Goal: Task Accomplishment & Management: Complete application form

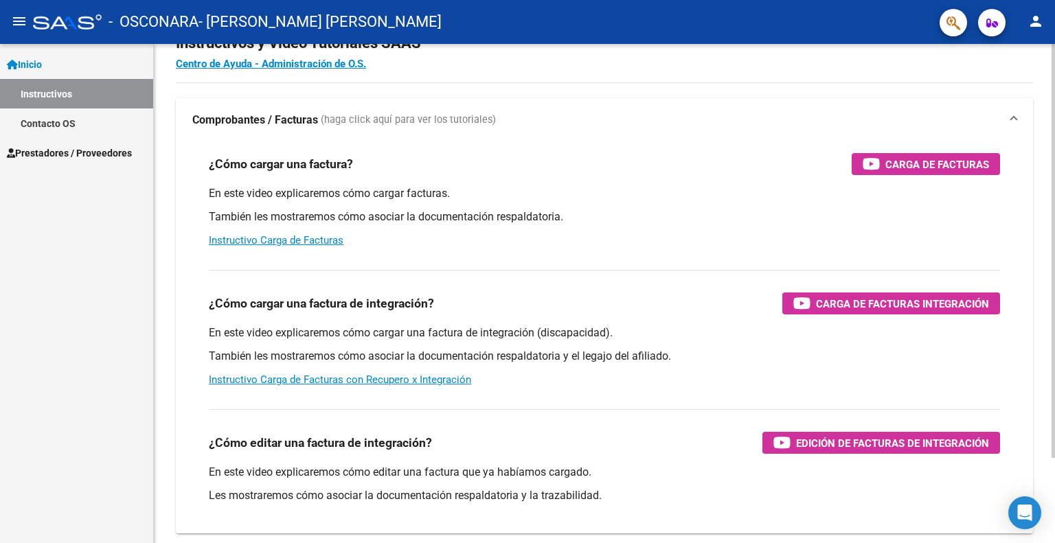
scroll to position [69, 0]
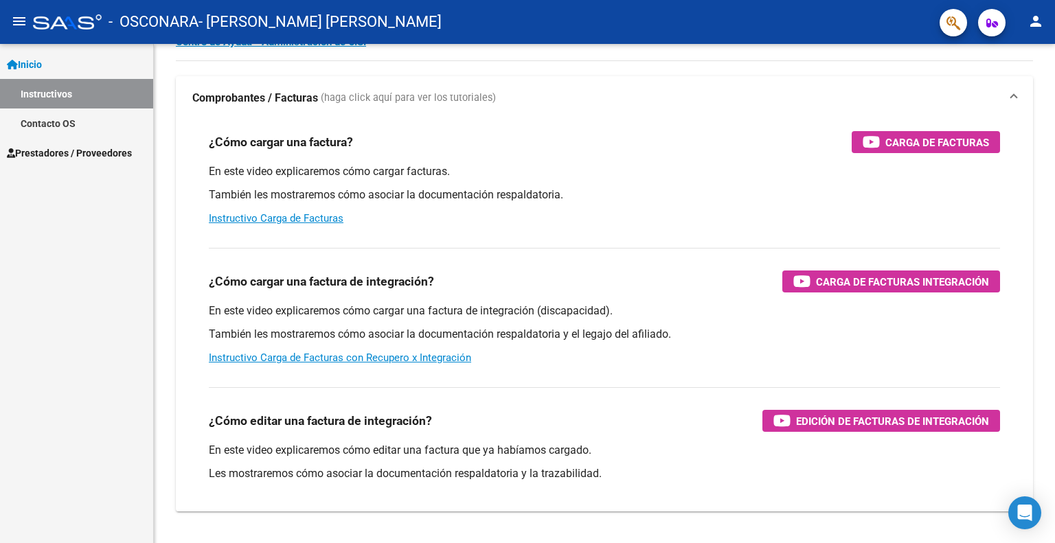
click at [94, 153] on span "Prestadores / Proveedores" at bounding box center [69, 153] width 125 height 15
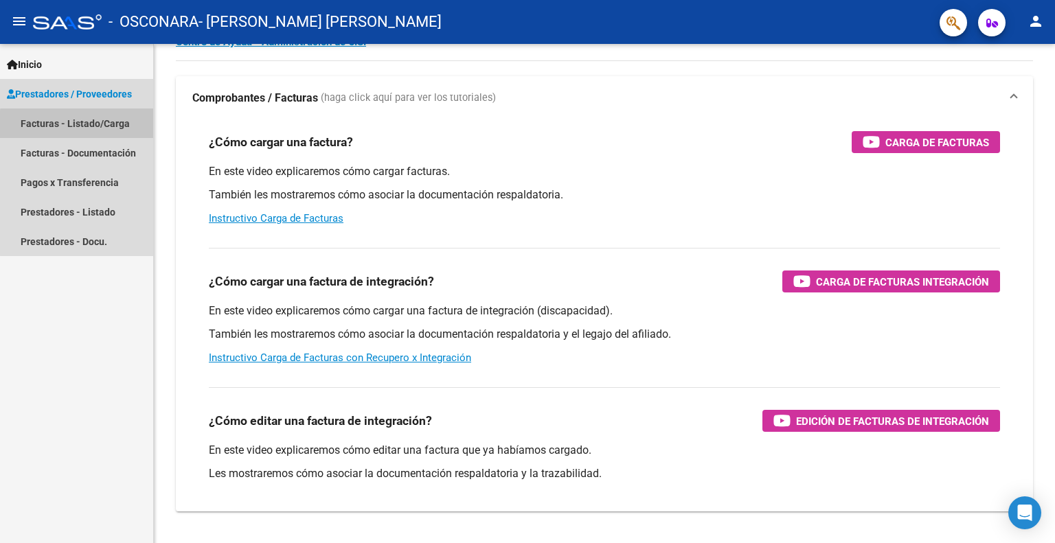
click at [109, 127] on link "Facturas - Listado/Carga" at bounding box center [76, 123] width 153 height 30
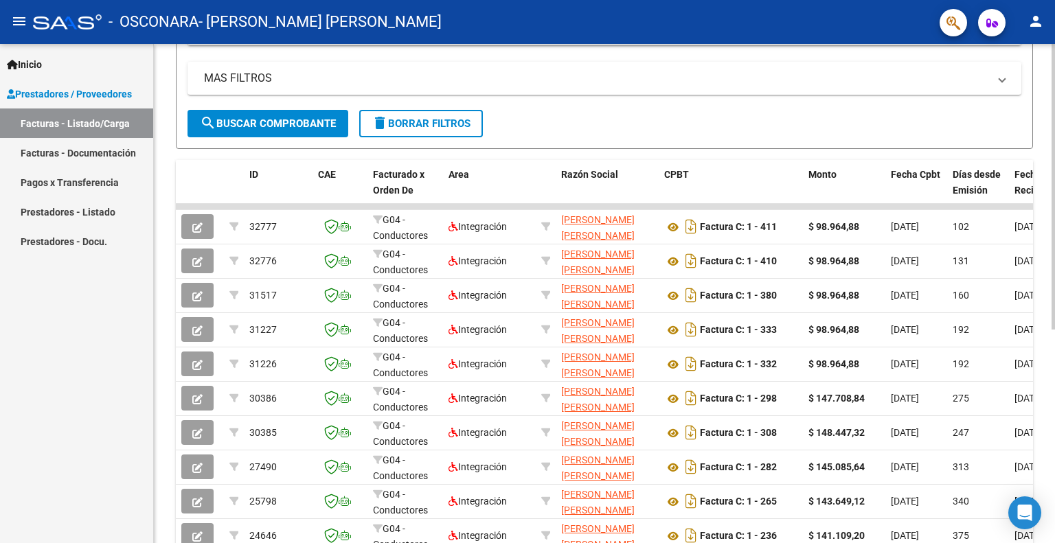
scroll to position [275, 0]
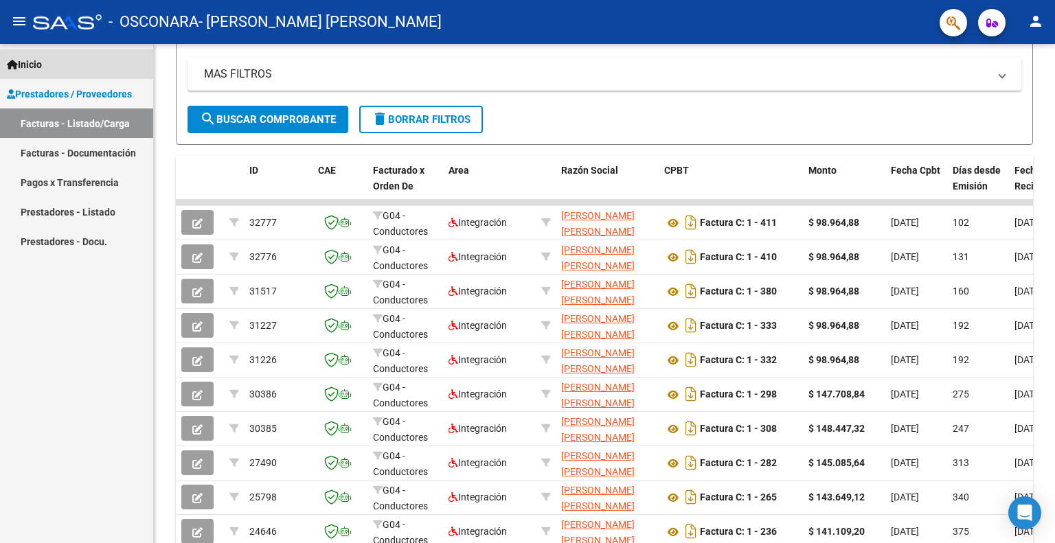
click at [30, 62] on span "Inicio" at bounding box center [24, 64] width 35 height 15
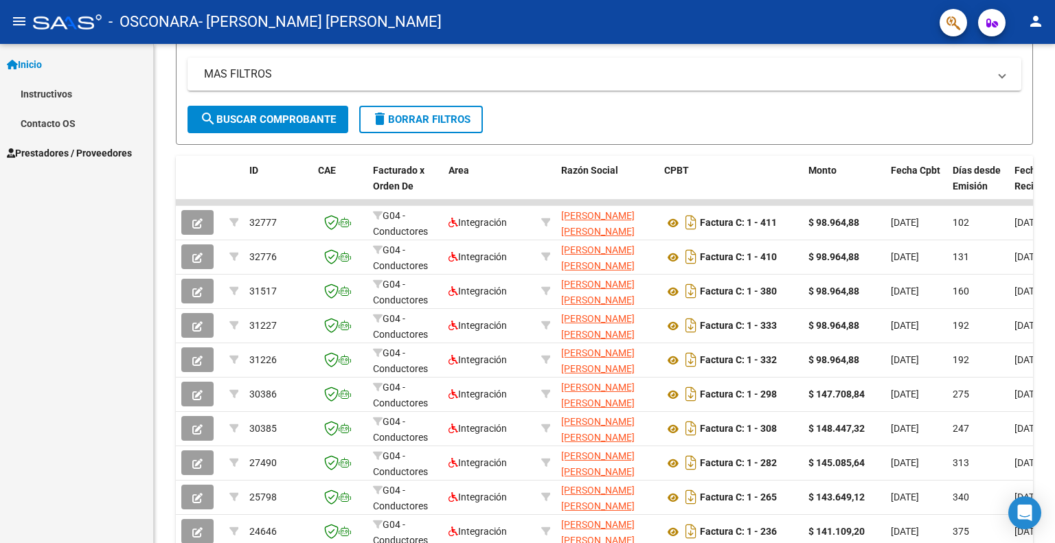
click at [36, 87] on link "Instructivos" at bounding box center [76, 94] width 153 height 30
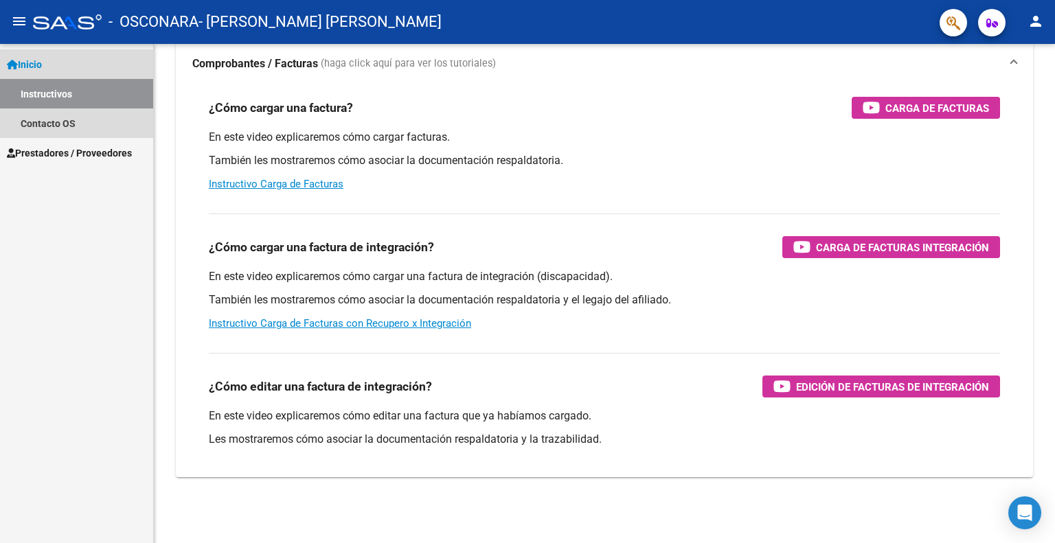
scroll to position [102, 0]
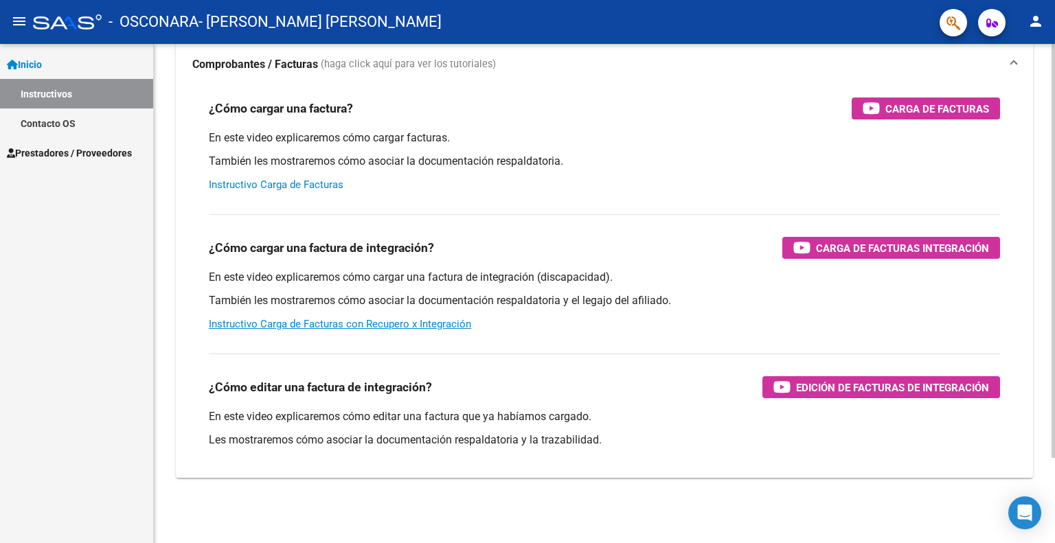
click at [306, 185] on link "Instructivo Carga de Facturas" at bounding box center [276, 185] width 135 height 12
click at [58, 146] on span "Prestadores / Proveedores" at bounding box center [69, 153] width 125 height 15
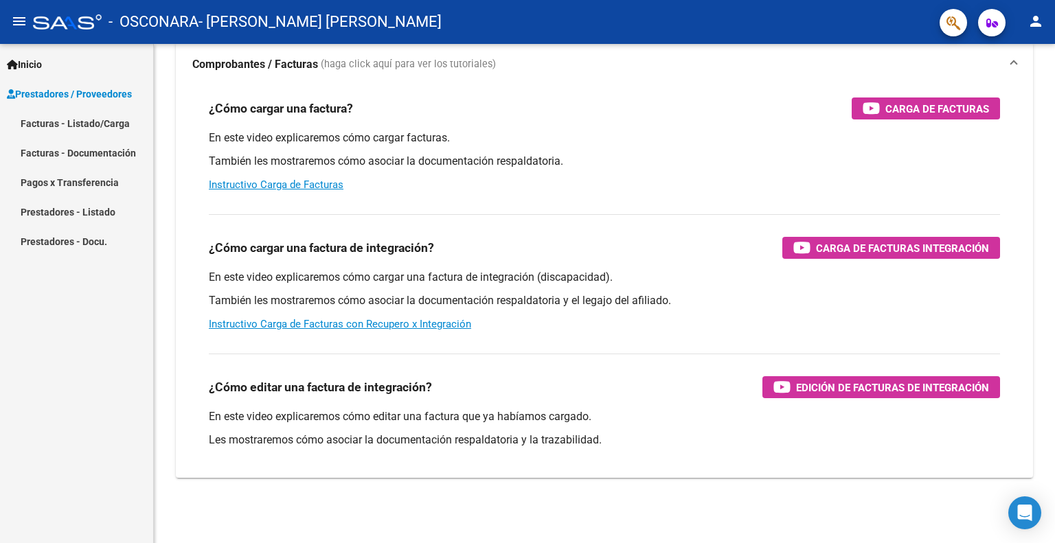
click at [70, 126] on link "Facturas - Listado/Carga" at bounding box center [76, 123] width 153 height 30
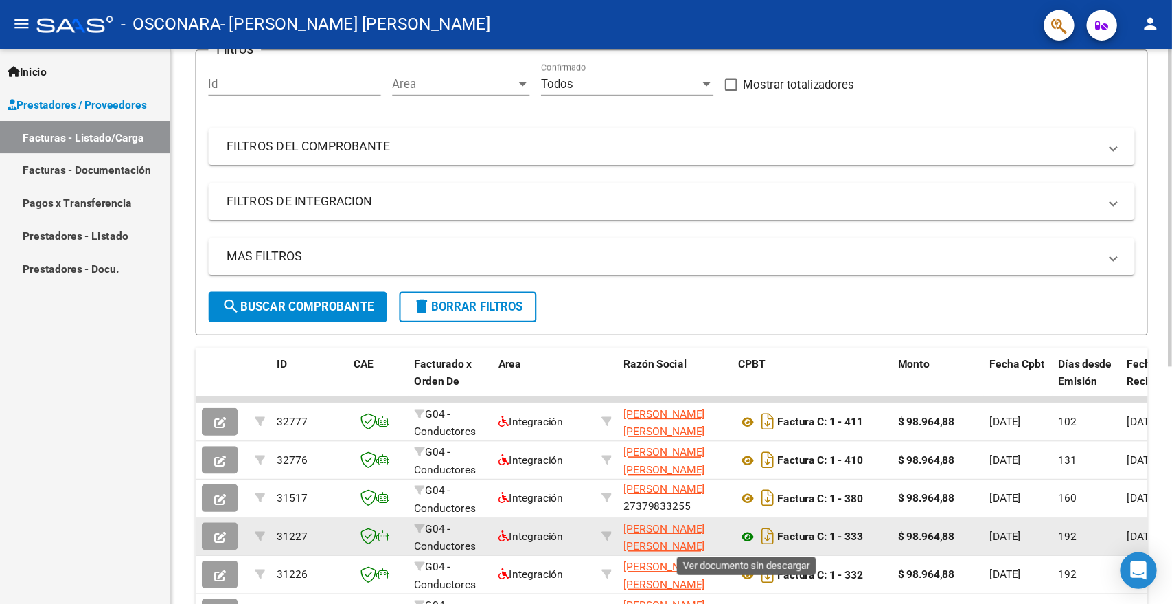
scroll to position [137, 0]
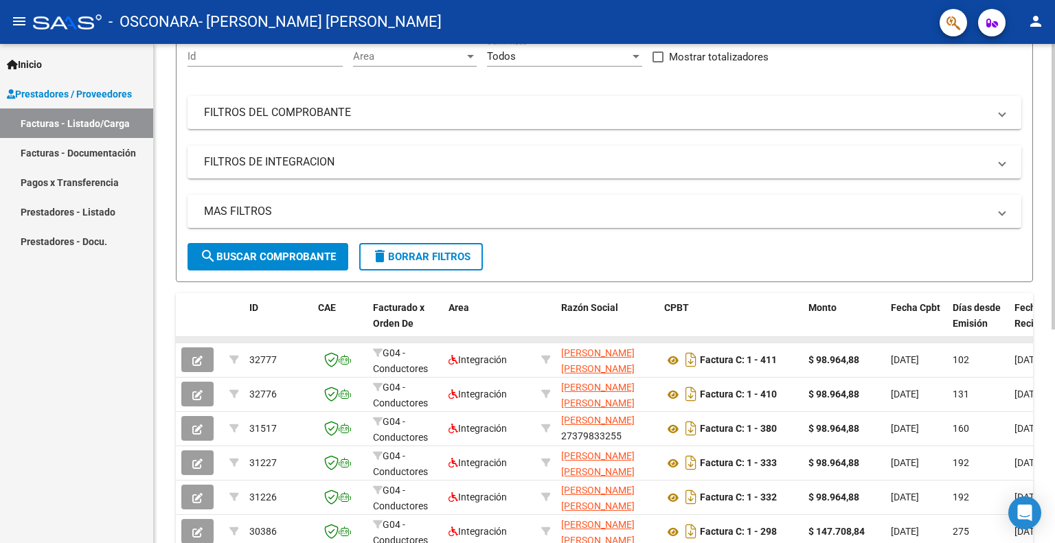
drag, startPoint x: 807, startPoint y: 337, endPoint x: 904, endPoint y: 337, distance: 97.5
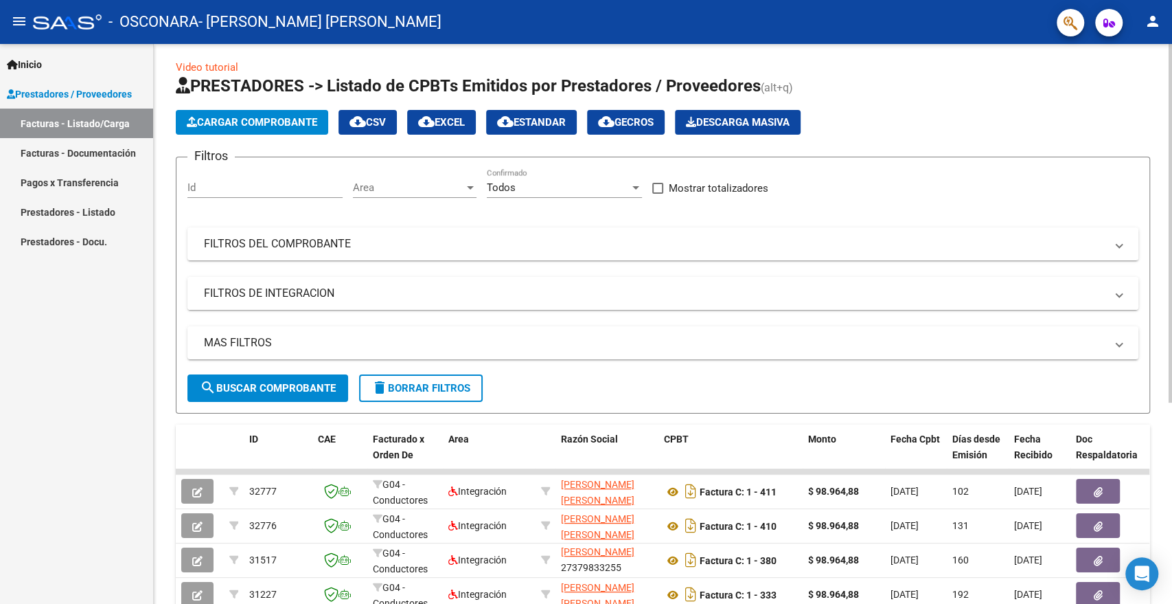
scroll to position [0, 0]
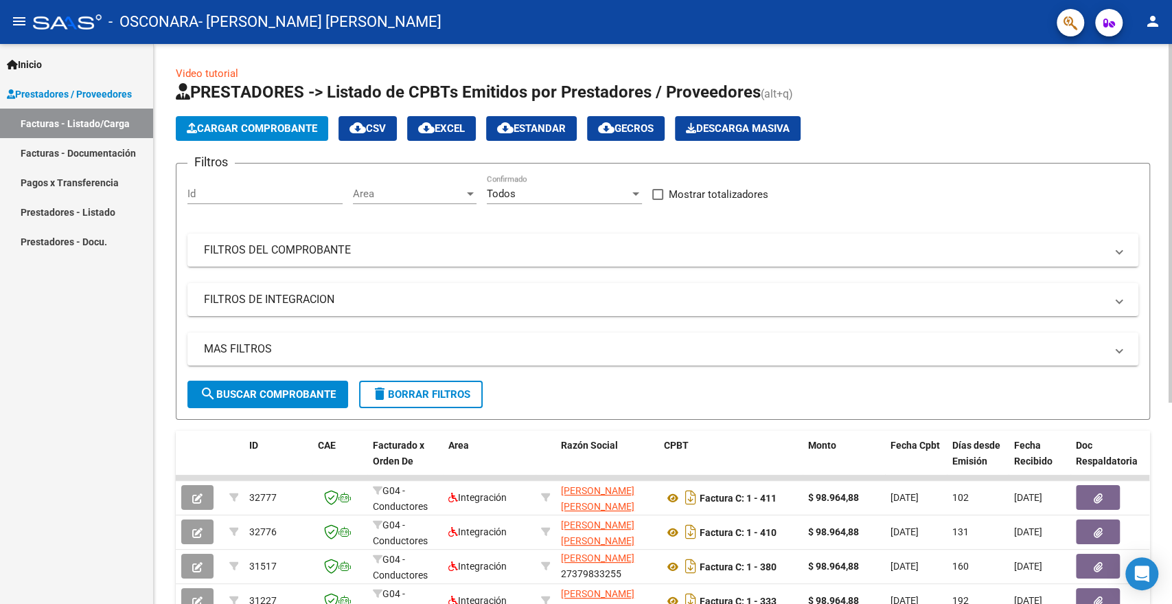
click at [247, 132] on span "Cargar Comprobante" at bounding box center [252, 128] width 130 height 12
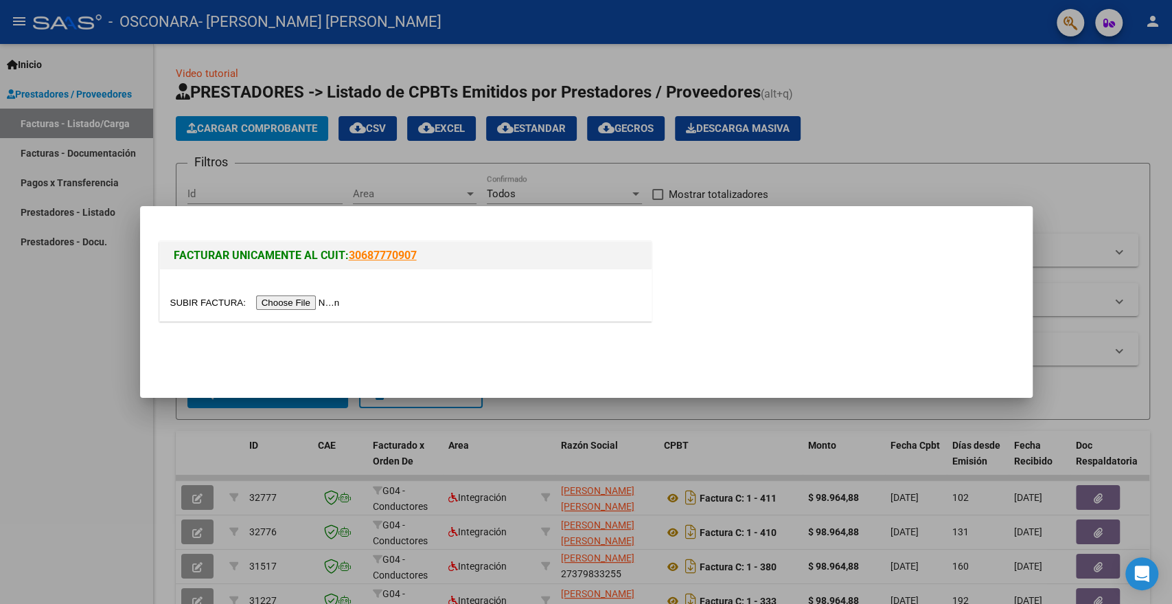
click at [286, 301] on input "file" at bounding box center [257, 302] width 174 height 14
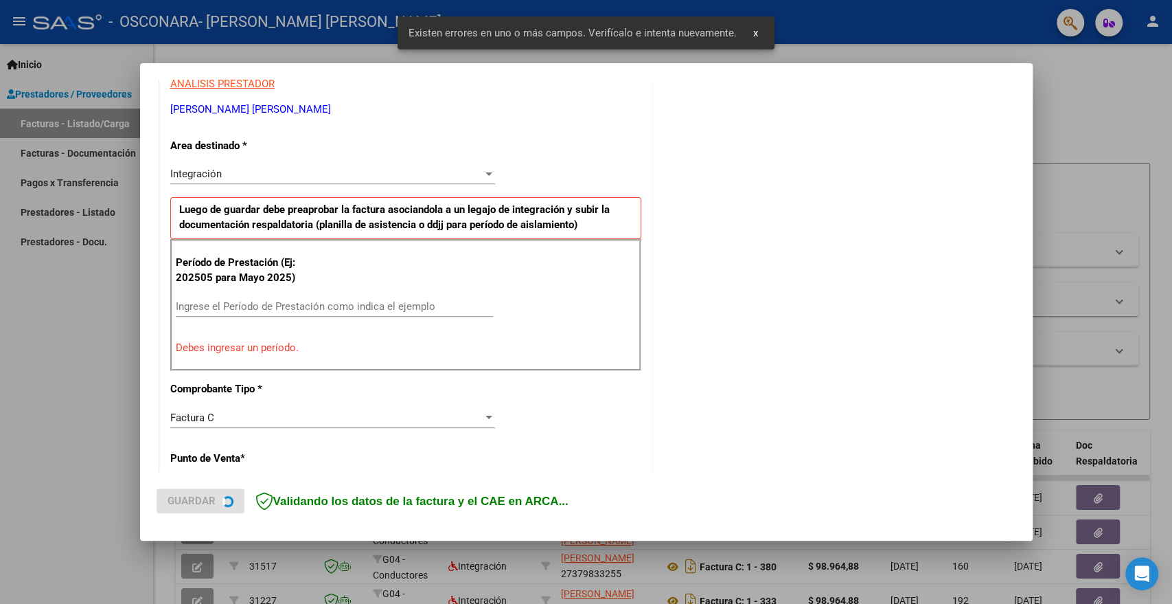
scroll to position [281, 0]
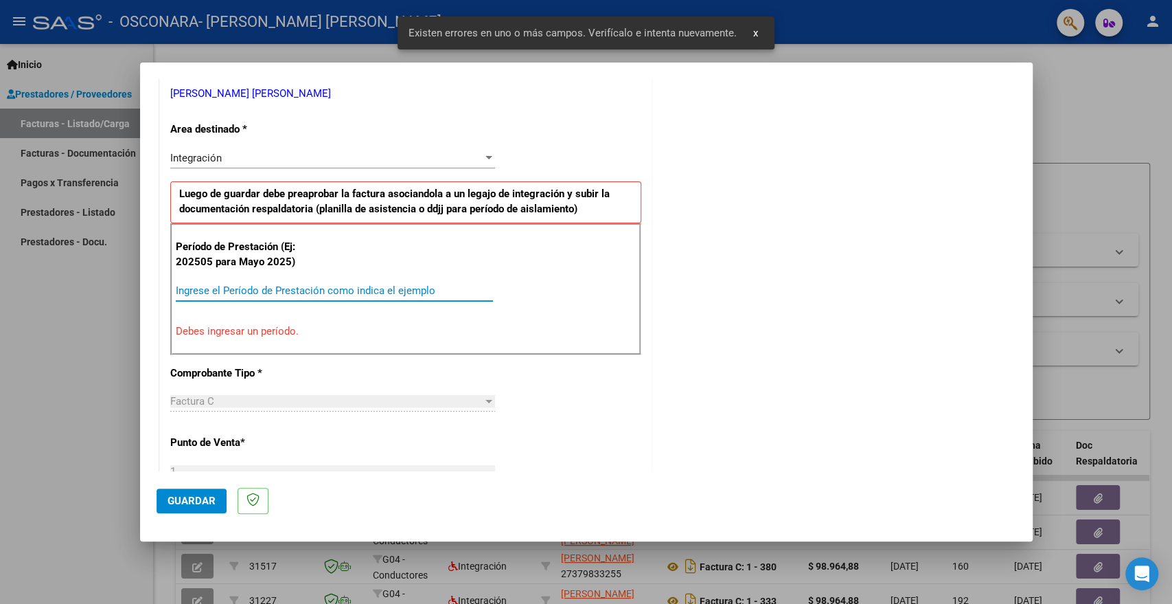
click at [248, 293] on input "Ingrese el Período de Prestación como indica el ejemplo" at bounding box center [334, 290] width 317 height 12
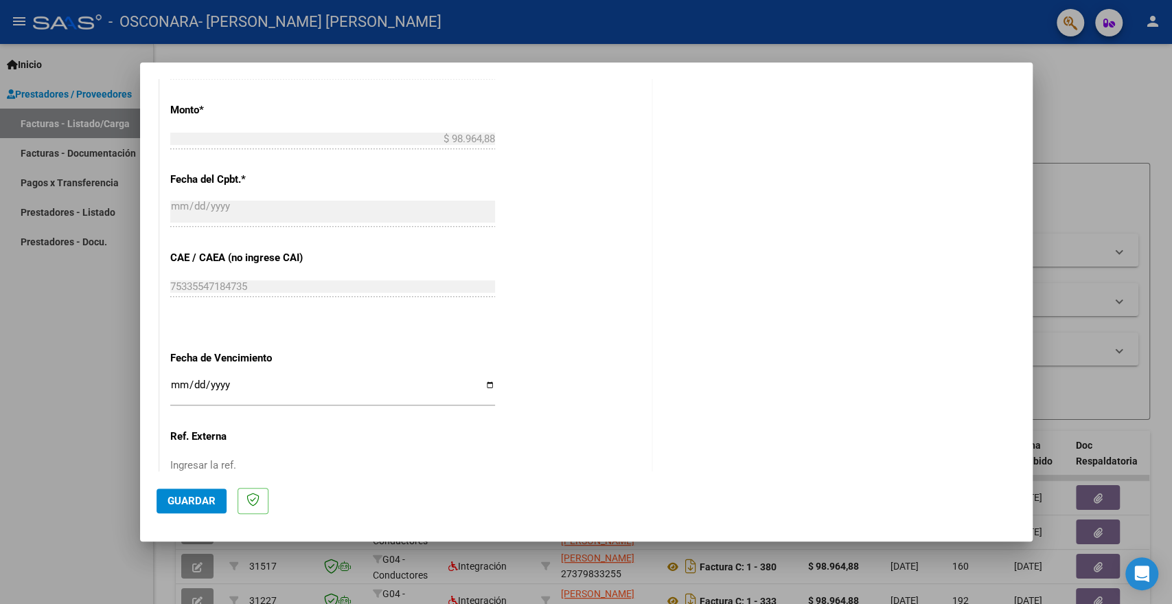
scroll to position [814, 0]
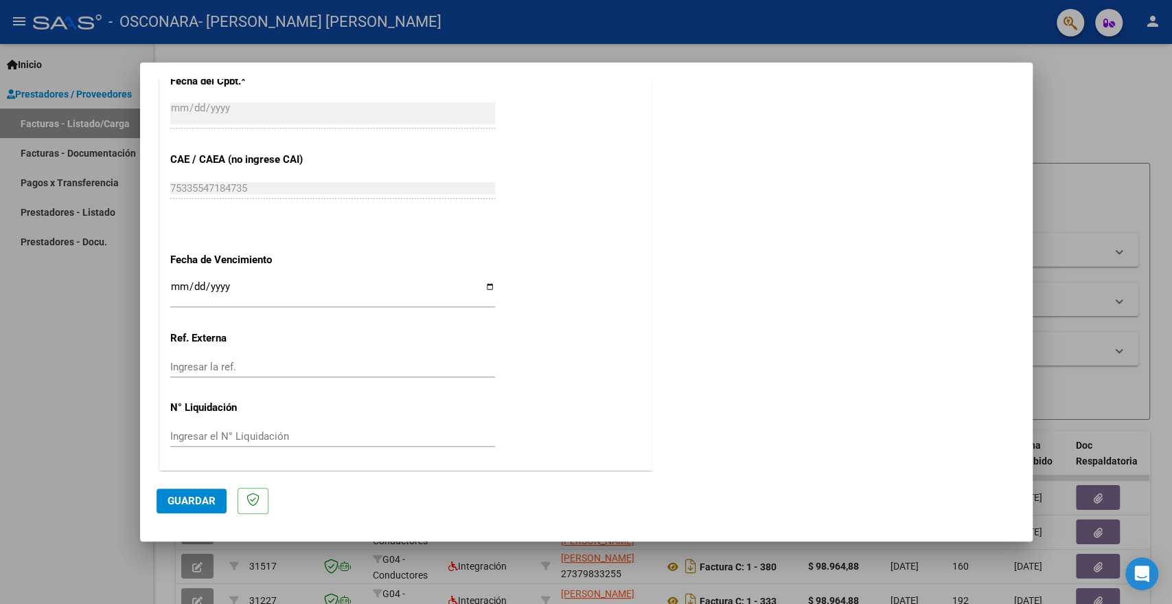
type input "202507"
click at [205, 493] on button "Guardar" at bounding box center [192, 500] width 70 height 25
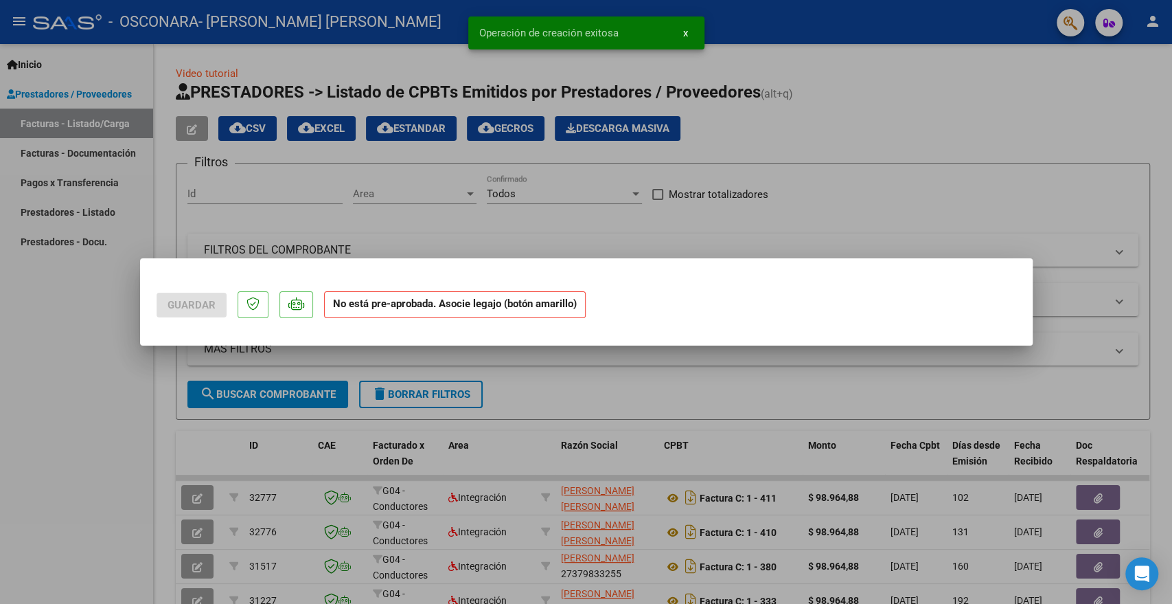
scroll to position [0, 0]
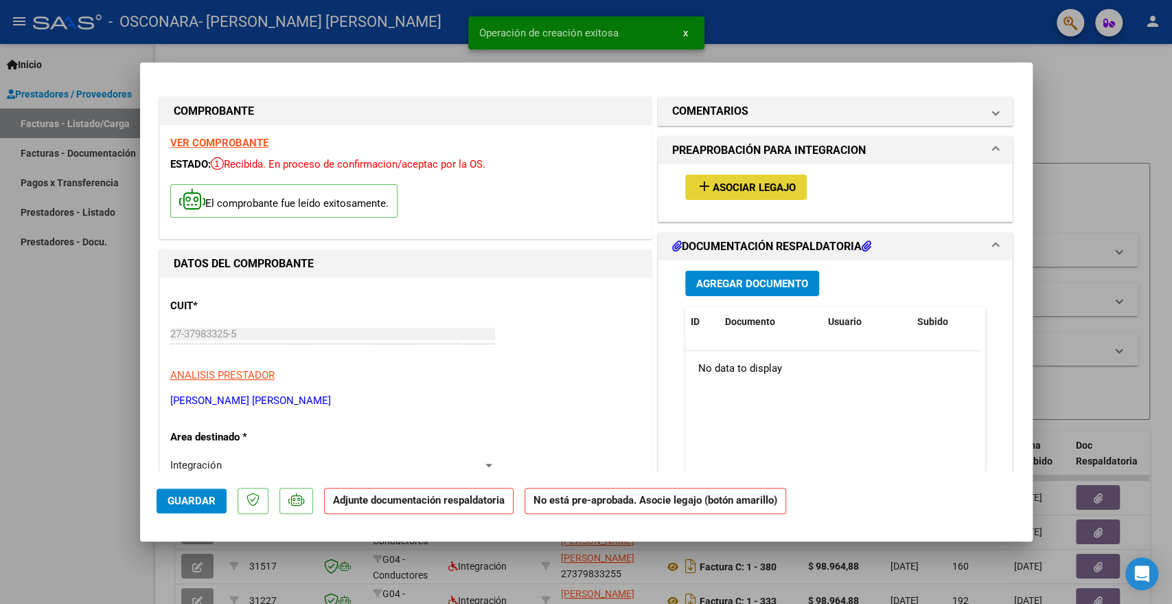
click at [713, 186] on span "Asociar Legajo" at bounding box center [754, 187] width 83 height 12
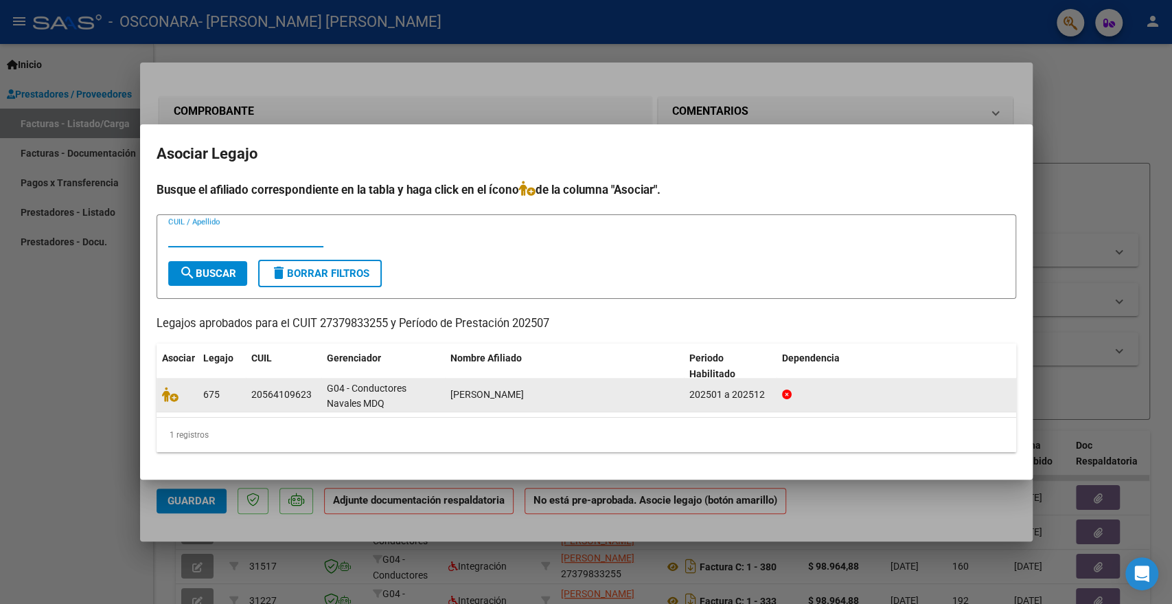
click at [279, 400] on div "20564109623" at bounding box center [281, 395] width 60 height 16
click at [172, 391] on icon at bounding box center [170, 394] width 16 height 15
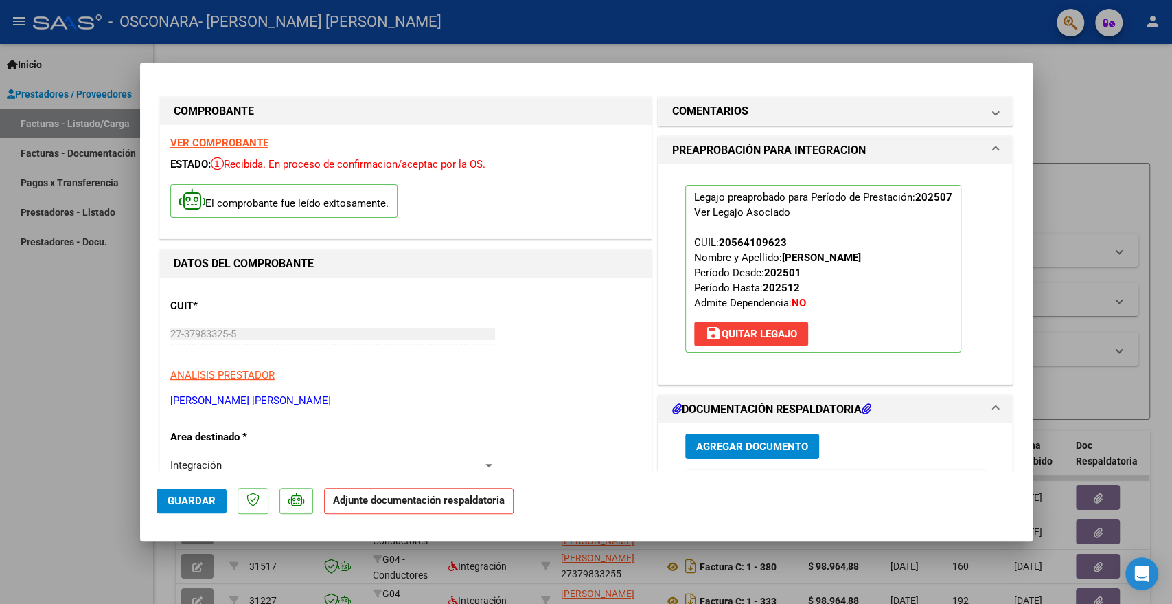
click at [707, 446] on span "Agregar Documento" at bounding box center [752, 446] width 112 height 12
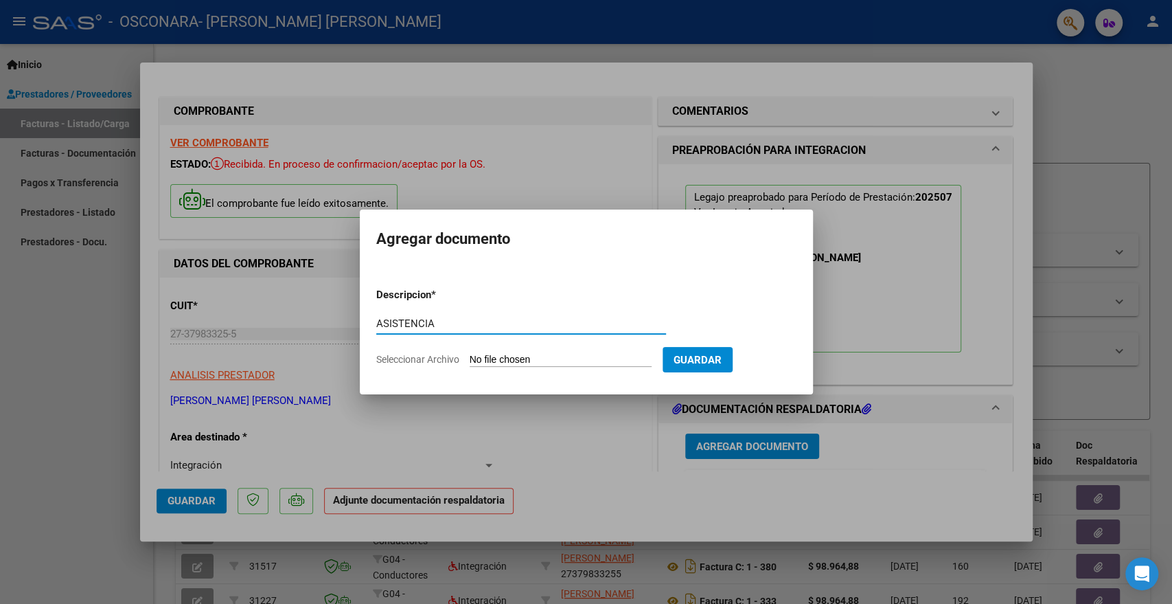
type input "ASISTENCIA"
click at [498, 358] on input "Seleccionar Archivo" at bounding box center [561, 360] width 182 height 13
type input "C:\fakepath\ASISTENCIA [PERSON_NAME] 2025 [PERSON_NAME] - PSICOLOGIA.pdf"
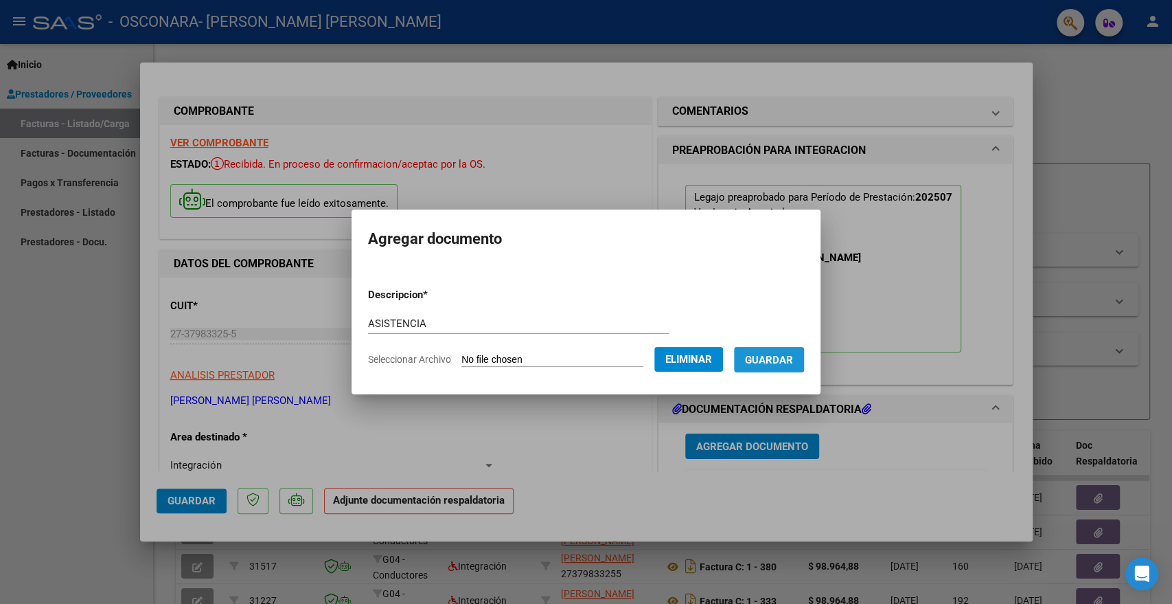
click at [793, 357] on span "Guardar" at bounding box center [769, 360] width 48 height 12
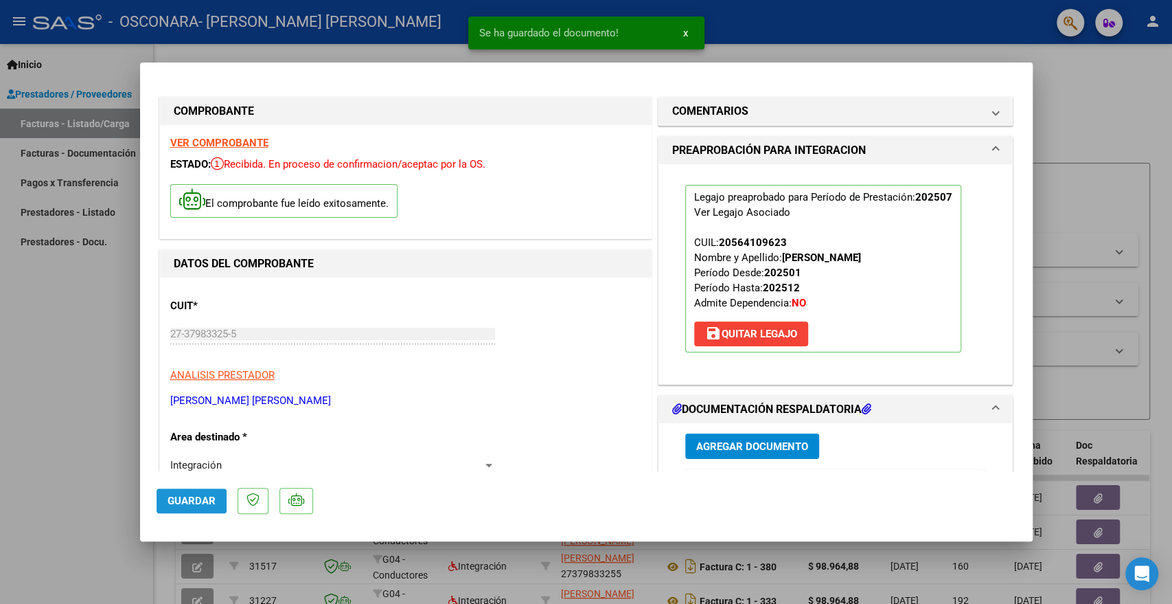
click at [187, 498] on span "Guardar" at bounding box center [192, 500] width 48 height 12
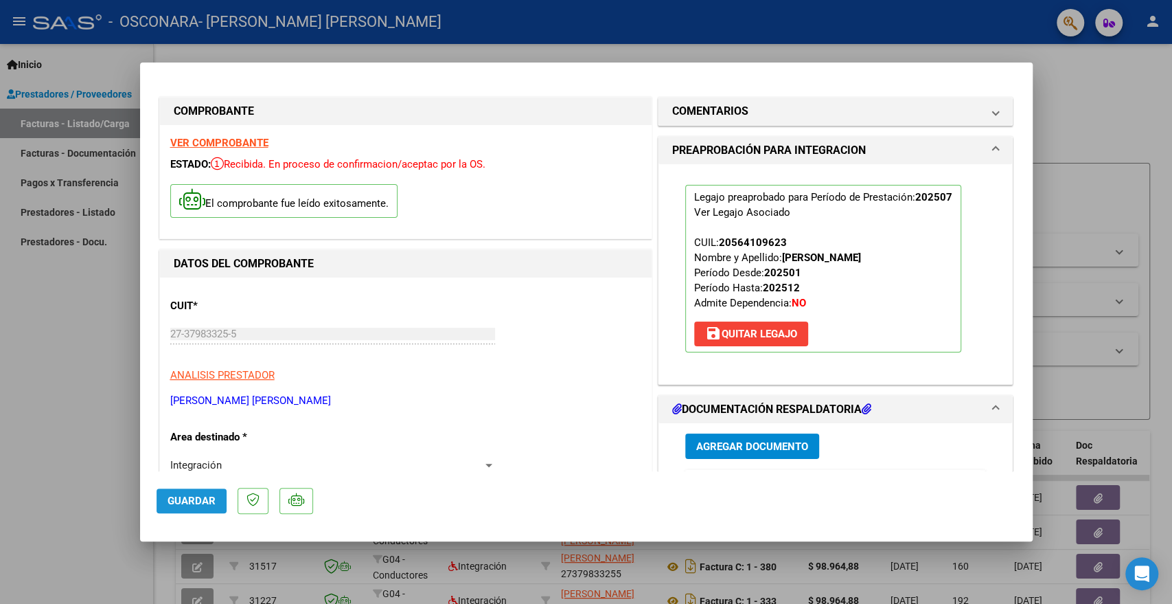
click at [205, 501] on span "Guardar" at bounding box center [192, 500] width 48 height 12
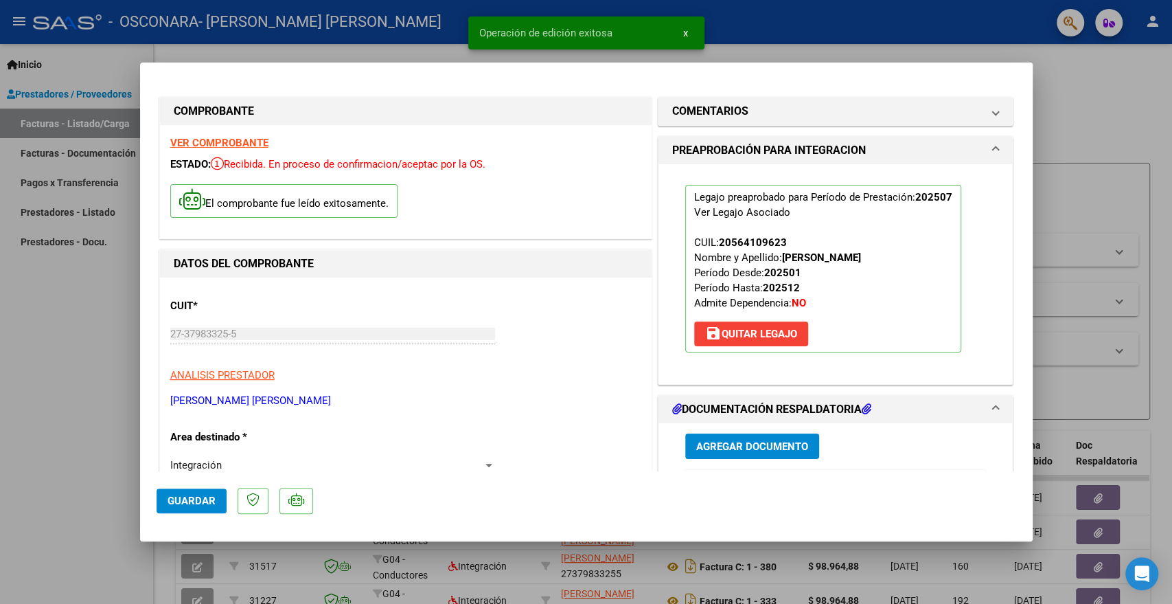
click at [1054, 54] on div at bounding box center [586, 302] width 1172 height 604
type input "$ 0,00"
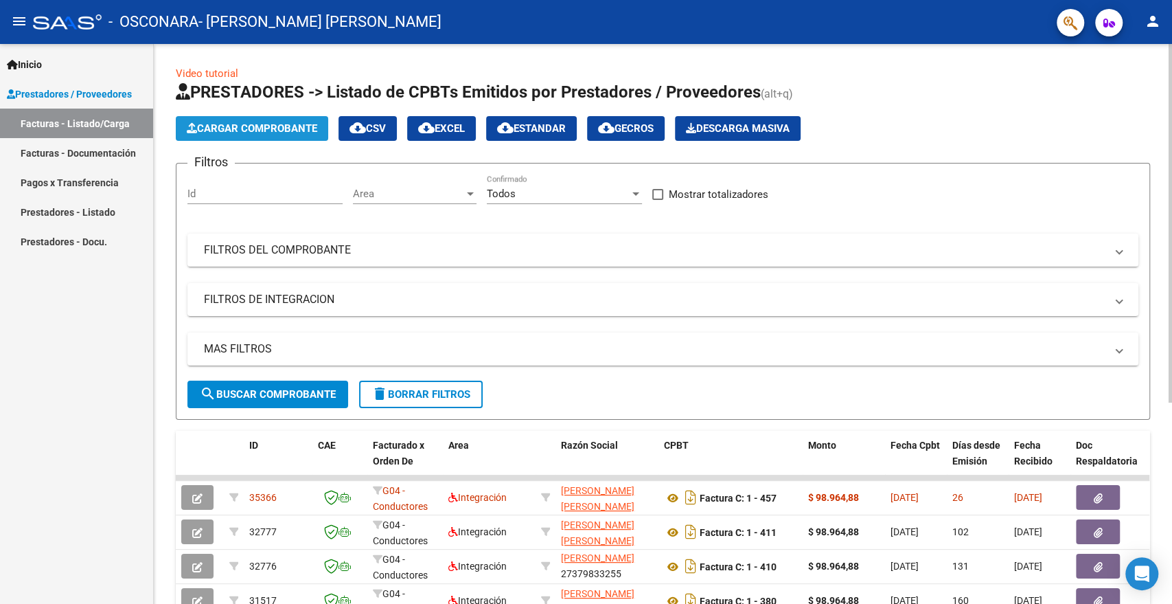
click at [277, 125] on span "Cargar Comprobante" at bounding box center [252, 128] width 130 height 12
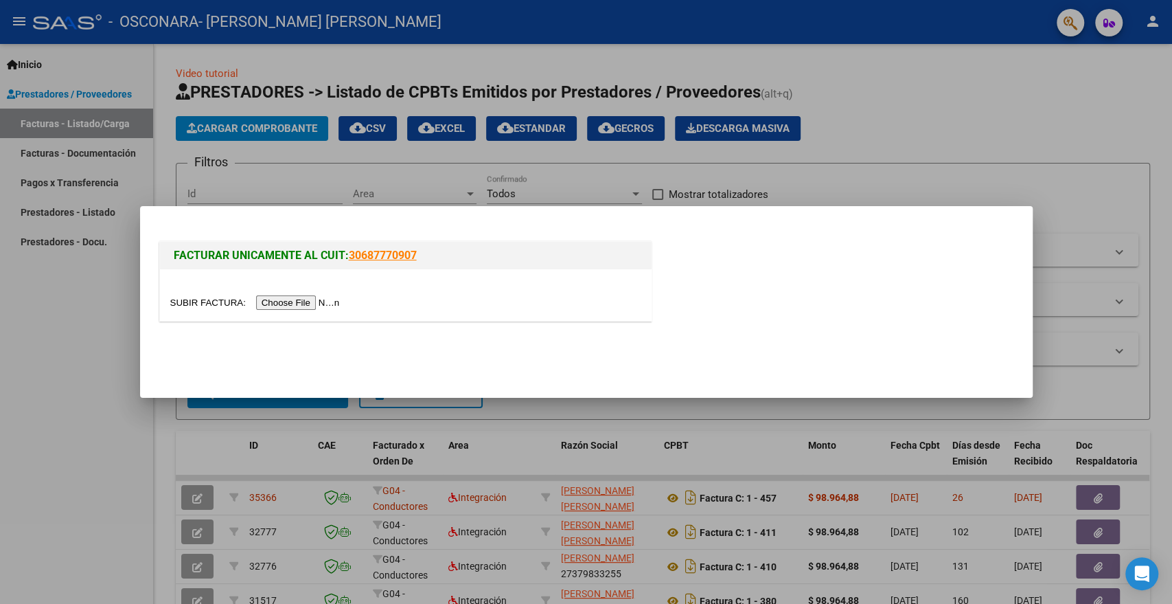
click at [296, 301] on input "file" at bounding box center [257, 302] width 174 height 14
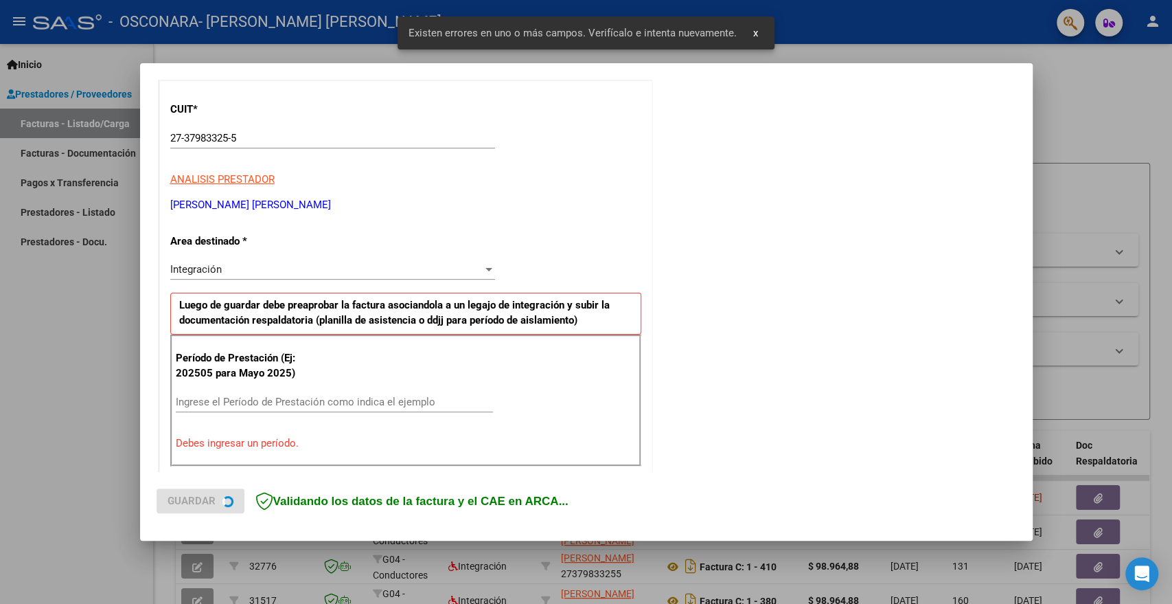
scroll to position [255, 0]
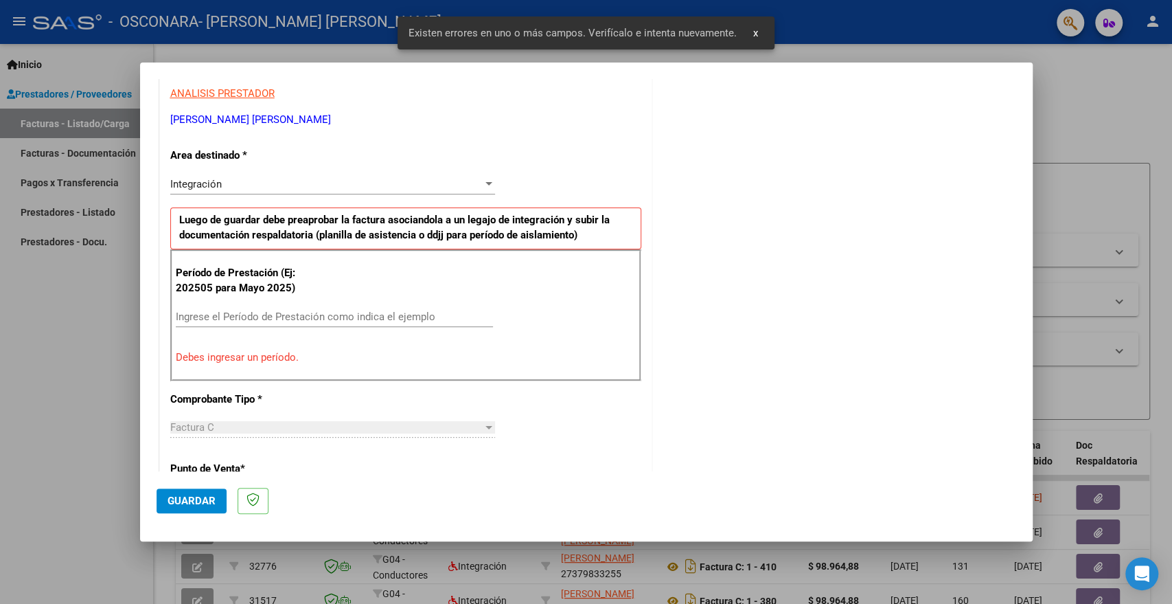
click at [224, 314] on input "Ingrese el Período de Prestación como indica el ejemplo" at bounding box center [334, 316] width 317 height 12
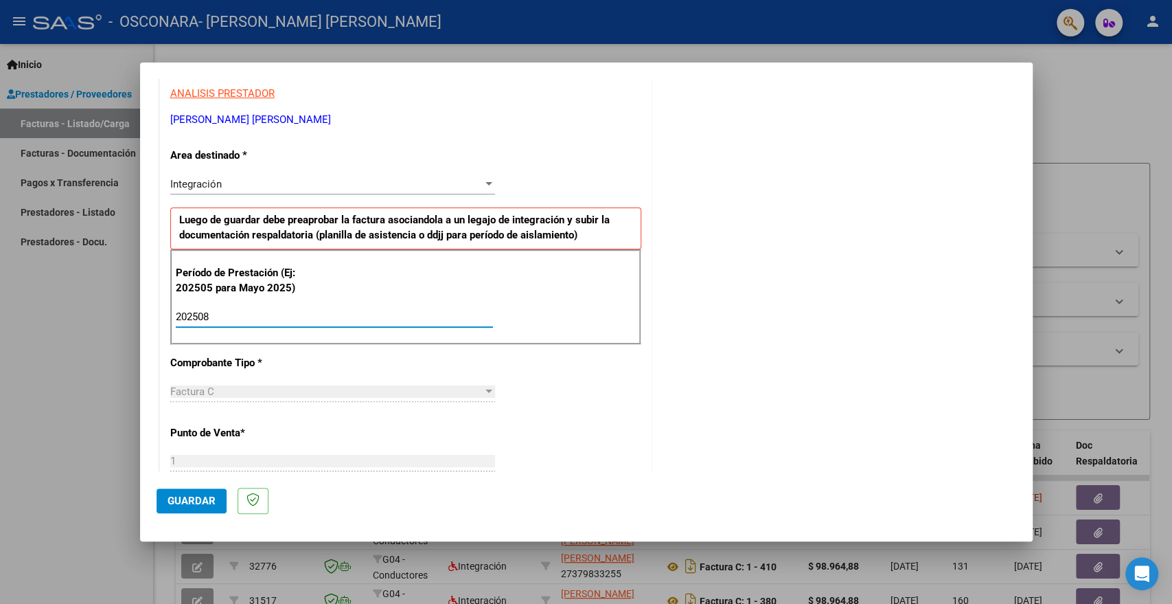
type input "202508"
click at [483, 186] on div at bounding box center [489, 184] width 12 height 11
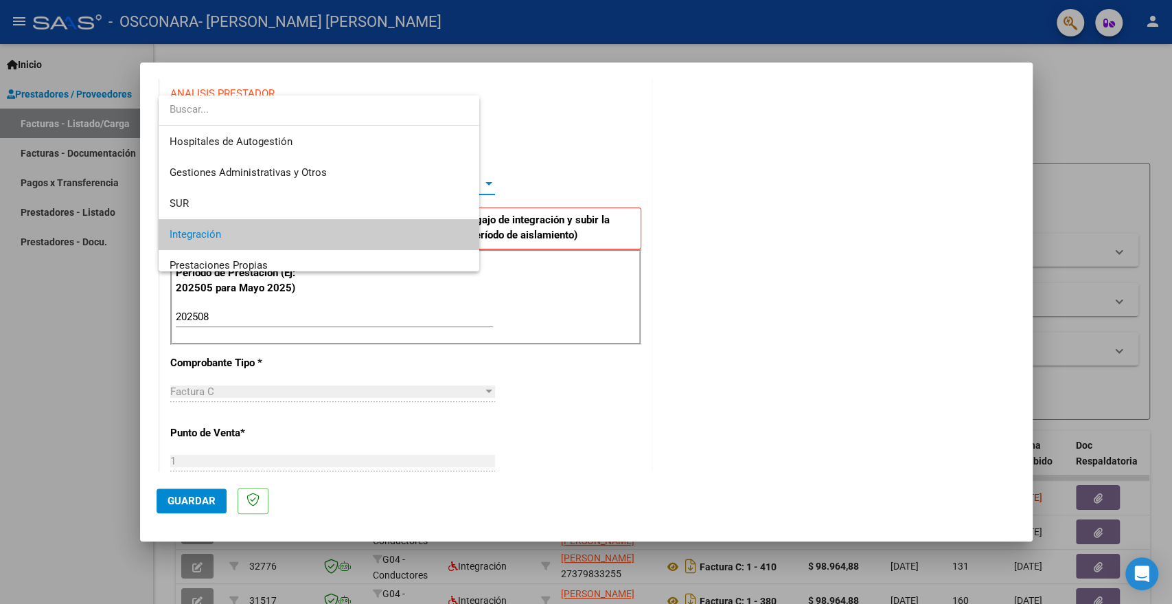
scroll to position [51, 0]
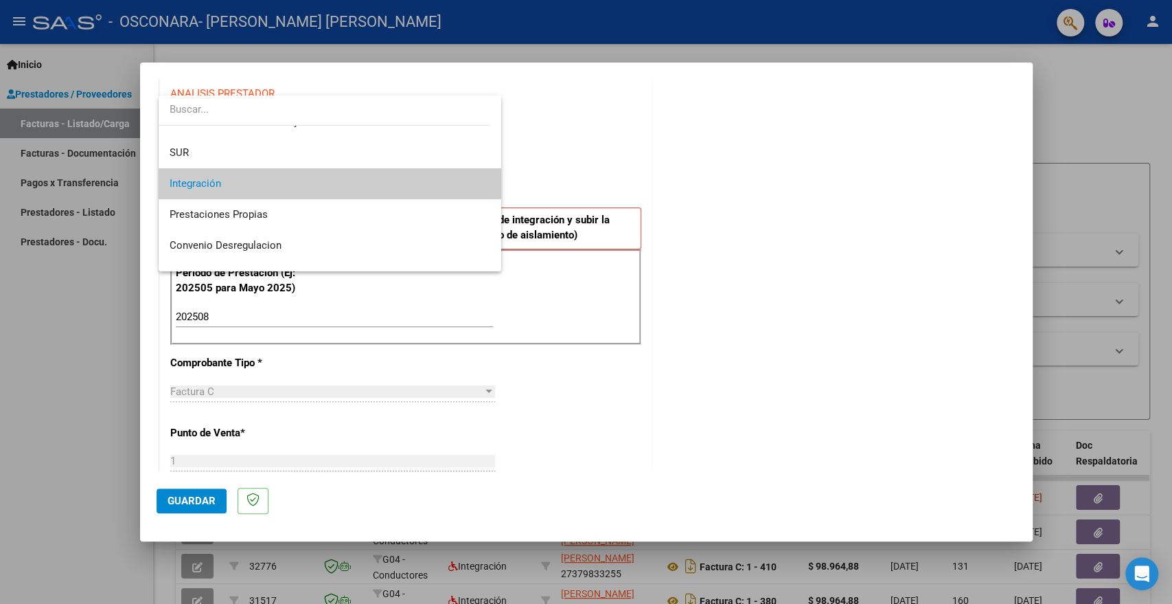
click at [480, 186] on mat-option "Integración" at bounding box center [330, 183] width 343 height 31
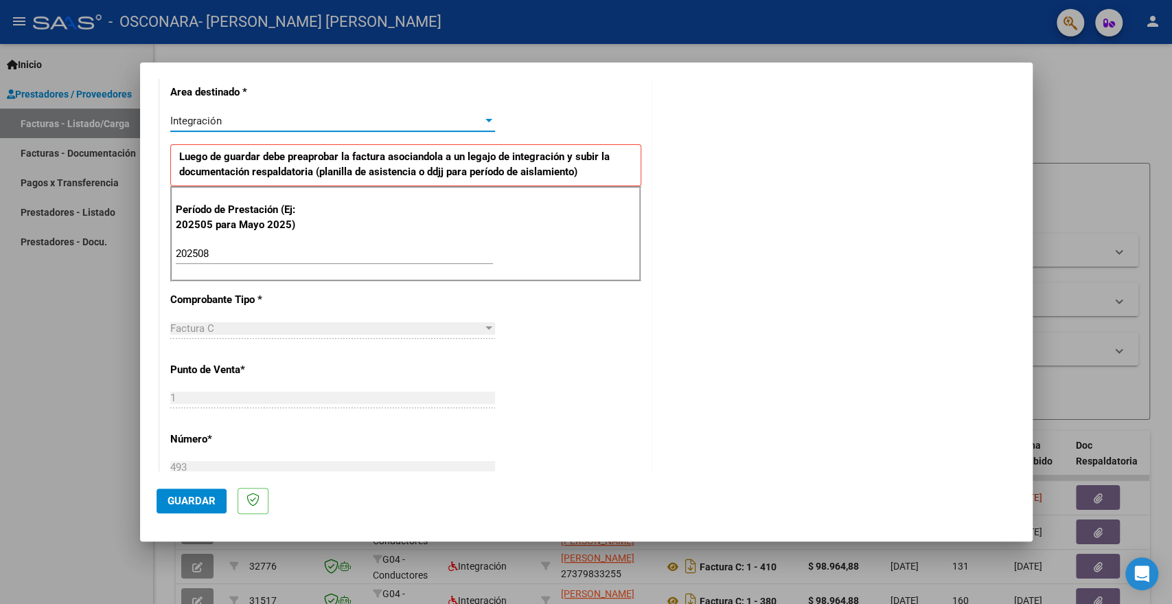
scroll to position [407, 0]
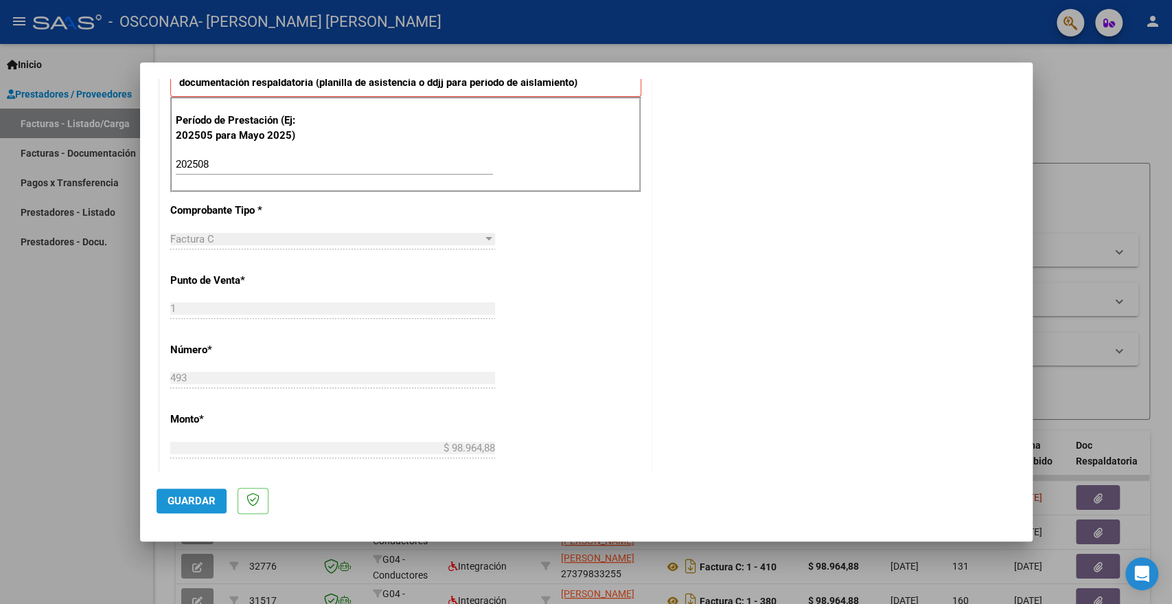
click at [198, 497] on span "Guardar" at bounding box center [192, 500] width 48 height 12
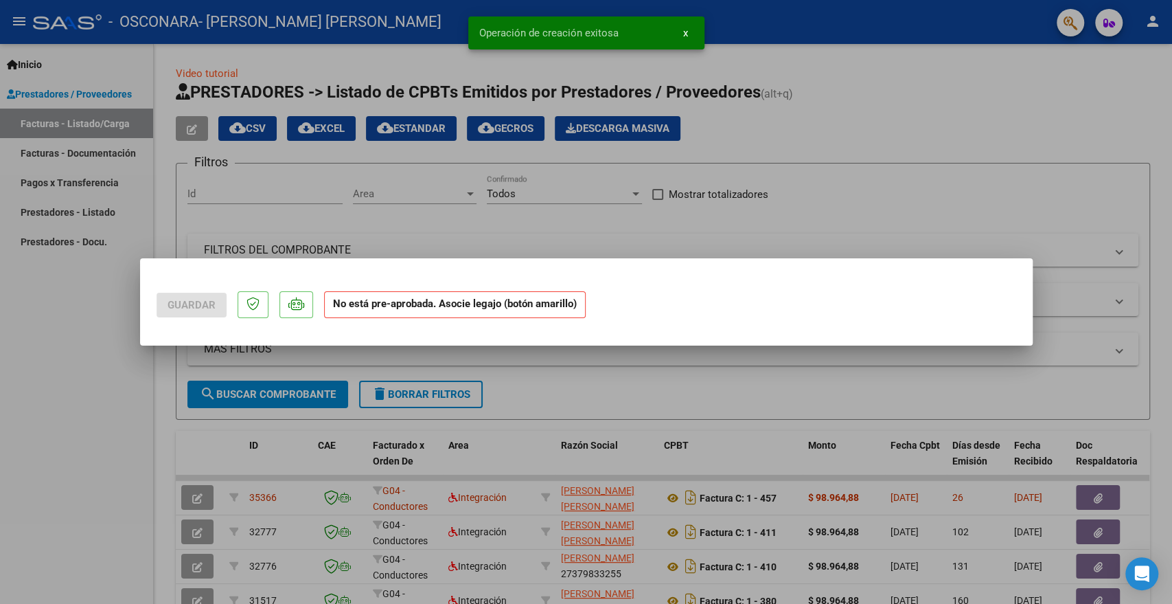
scroll to position [0, 0]
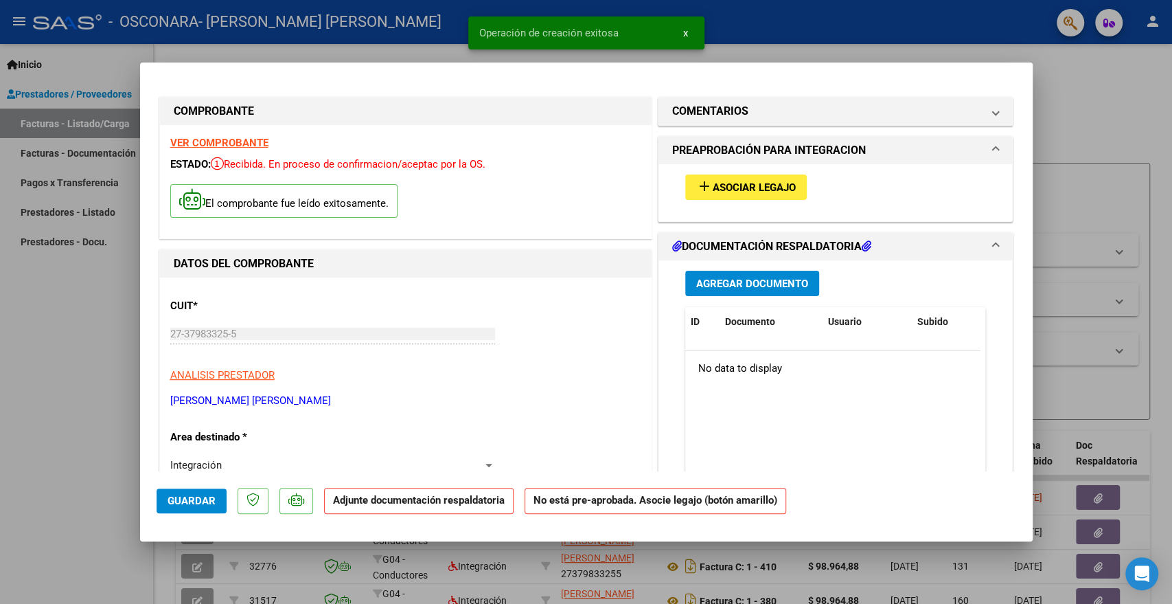
click at [703, 186] on mat-icon "add" at bounding box center [704, 186] width 16 height 16
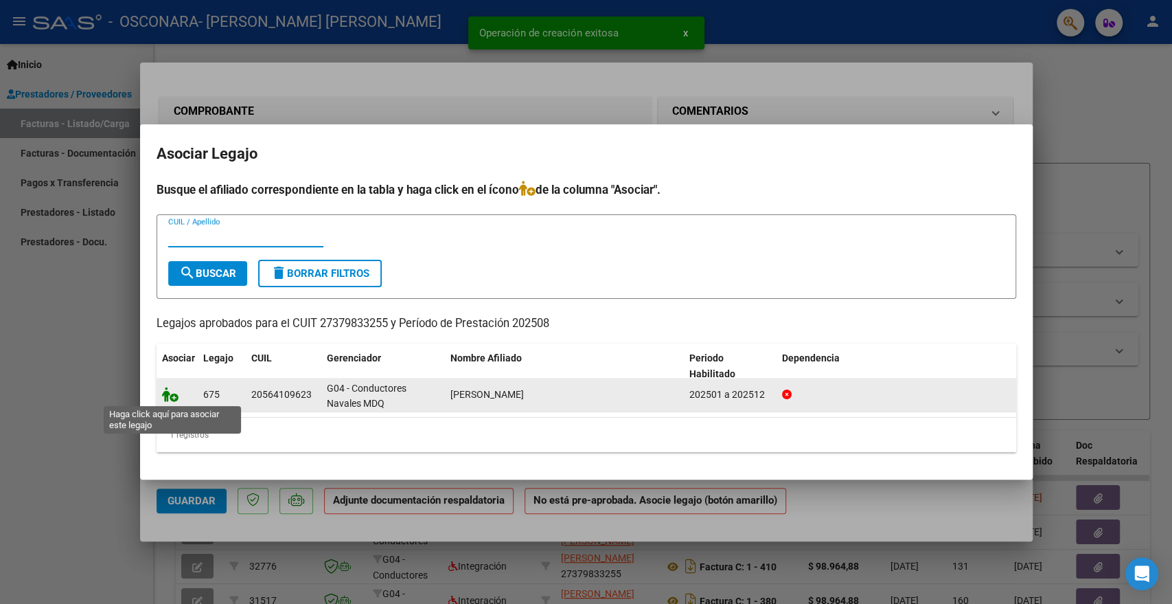
click at [172, 395] on icon at bounding box center [170, 394] width 16 height 15
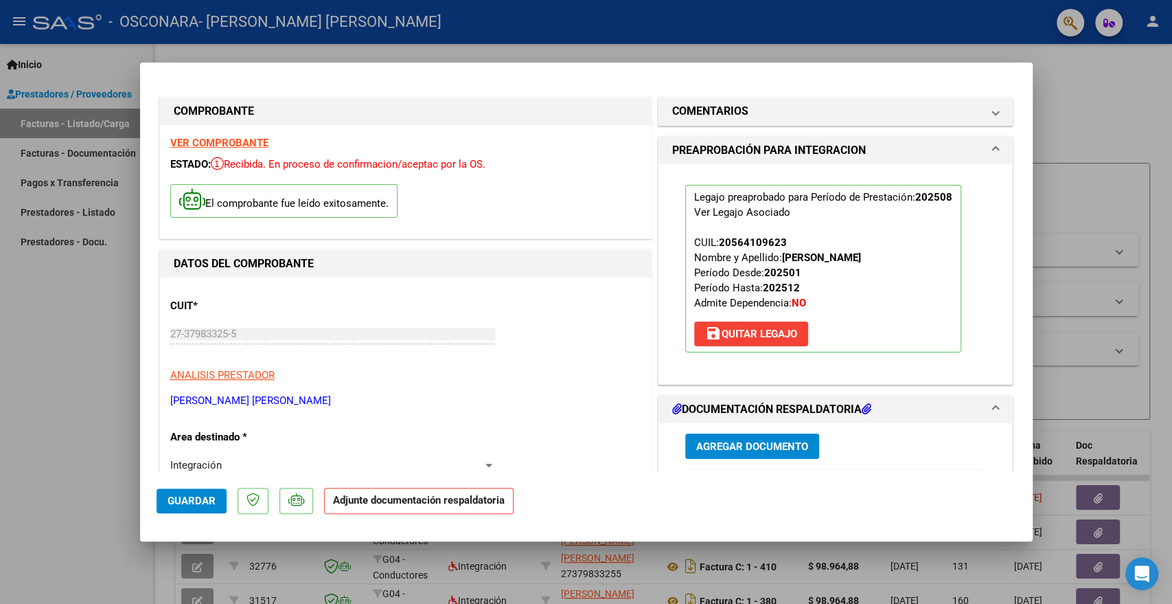
click at [703, 438] on button "Agregar Documento" at bounding box center [752, 445] width 134 height 25
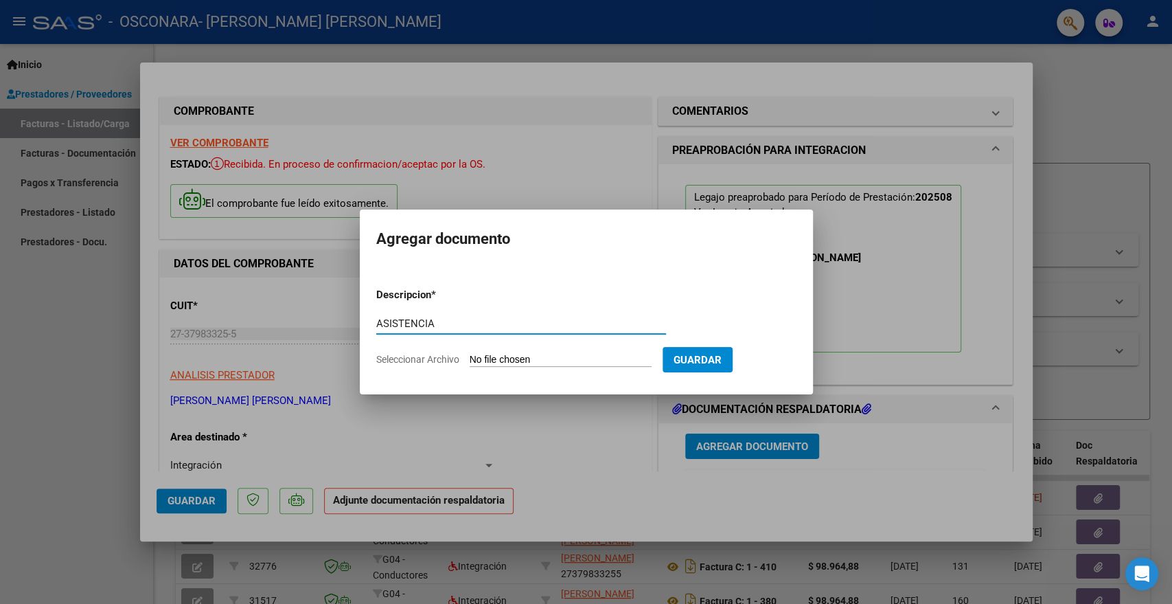
type input "ASISTENCIA"
click at [614, 360] on input "Seleccionar Archivo" at bounding box center [561, 360] width 182 height 13
type input "C:\fakepath\ASISTENCIA AGOSTO 2025 [PERSON_NAME] - PSICOLOGIA.pdf"
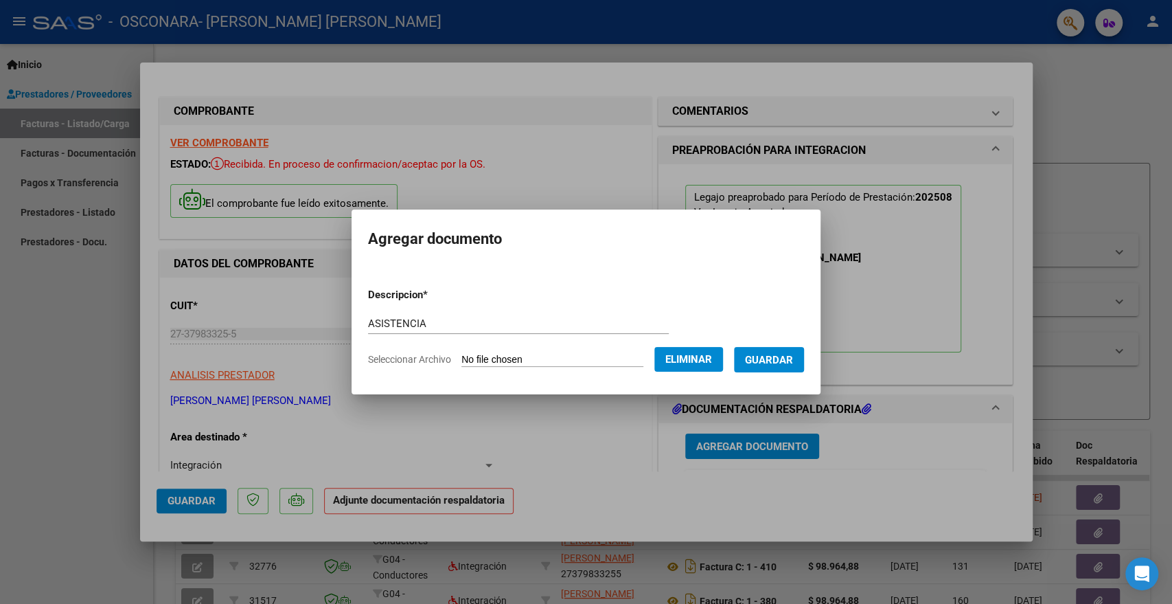
click at [766, 360] on span "Guardar" at bounding box center [769, 360] width 48 height 12
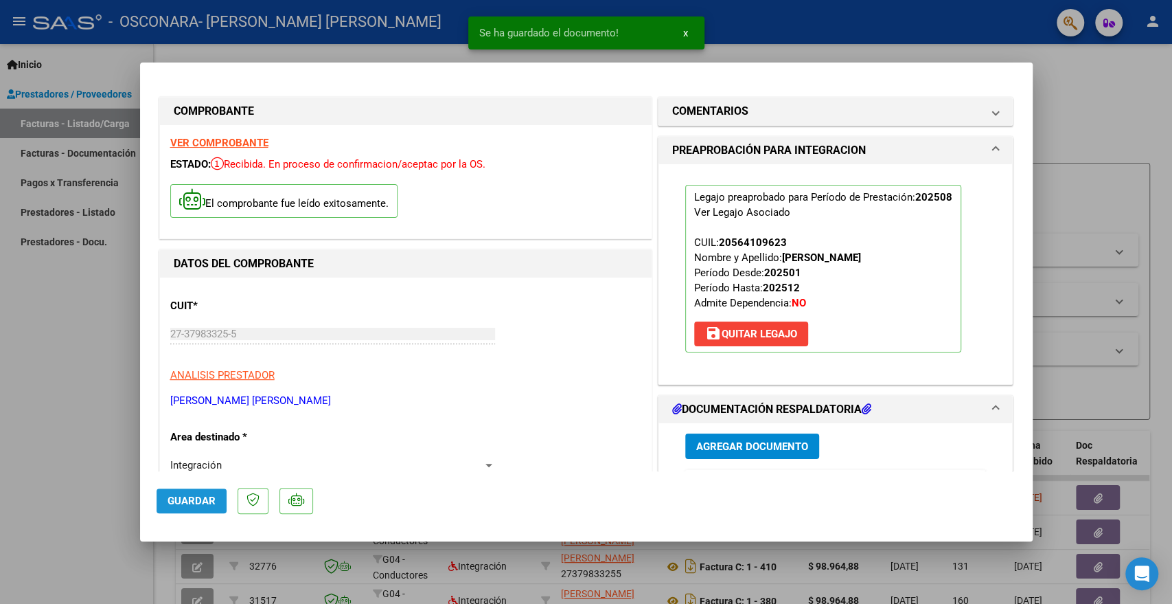
click at [200, 491] on button "Guardar" at bounding box center [192, 500] width 70 height 25
click at [1054, 139] on div at bounding box center [586, 302] width 1172 height 604
type input "$ 0,00"
